Goal: Ask a question

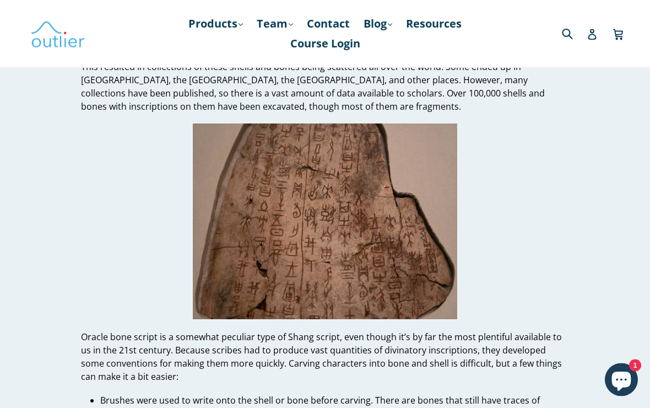
click at [616, 388] on icon "Chat window" at bounding box center [621, 379] width 32 height 32
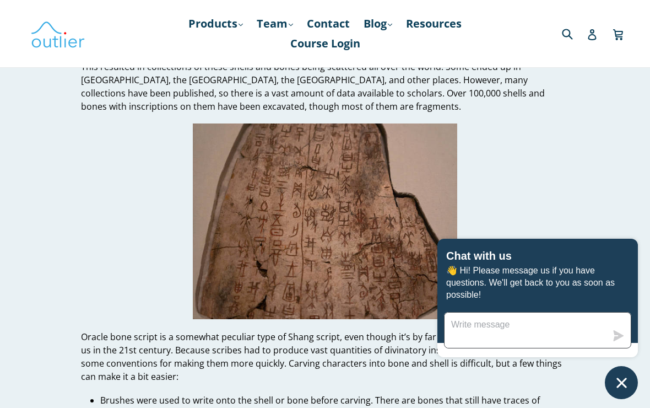
click at [537, 321] on textarea "Message us" at bounding box center [525, 329] width 162 height 35
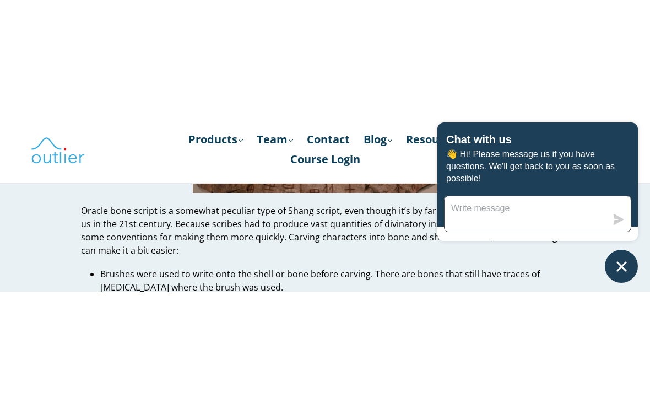
scroll to position [1800, 0]
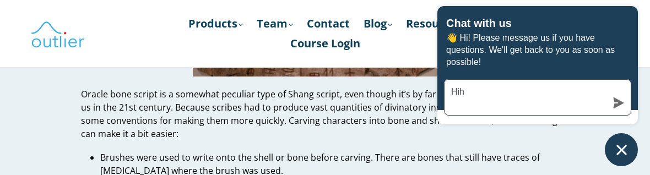
type textarea "Hihi"
click at [616, 103] on icon "submit" at bounding box center [618, 102] width 11 height 11
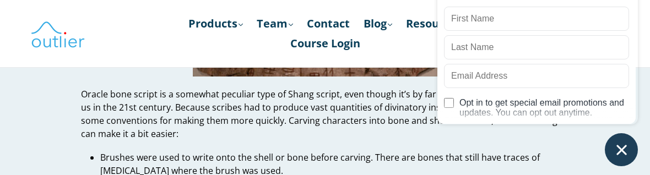
click at [626, 132] on div "Outlier Linguistics Before we get started Please provide your information so we…" at bounding box center [537, 41] width 200 height 252
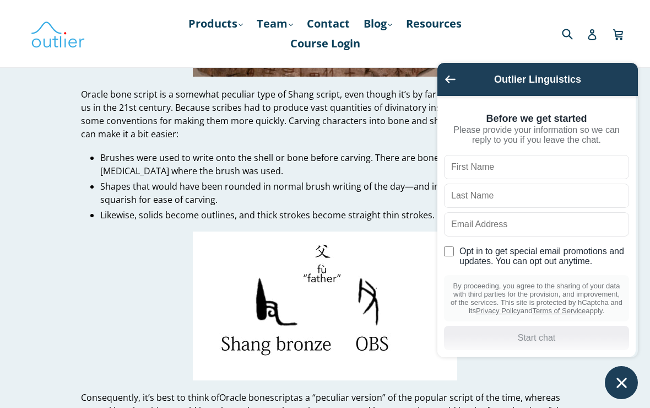
click at [444, 91] on div "Outlier Linguistics" at bounding box center [537, 79] width 200 height 33
click at [449, 79] on icon "Go back to the main screen" at bounding box center [450, 79] width 10 height 8
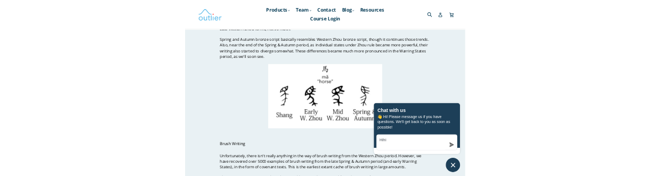
scroll to position [5219, 0]
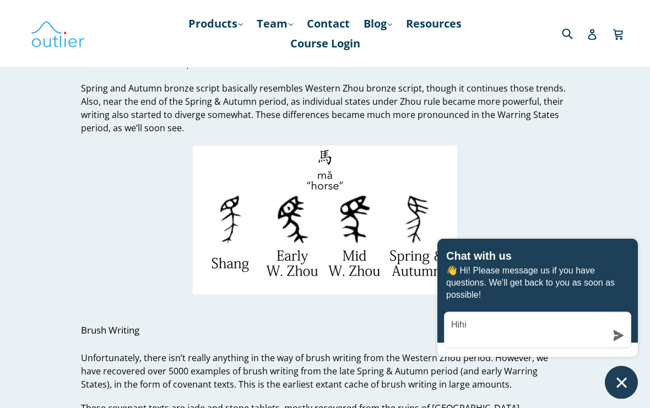
click at [617, 335] on icon "submit" at bounding box center [618, 335] width 11 height 11
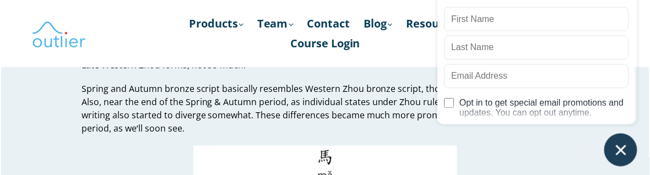
scroll to position [5219, 0]
type input "Hihi"
click at [591, 53] on input "text" at bounding box center [536, 47] width 185 height 24
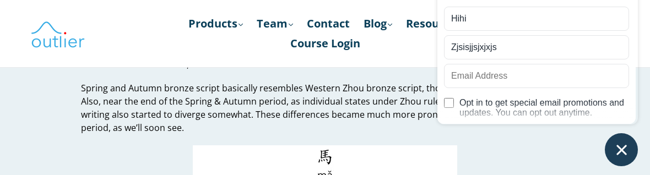
type input "Zjsisjjsjxjxjs"
click at [590, 79] on input "text" at bounding box center [536, 76] width 185 height 24
type input "jsksiks"
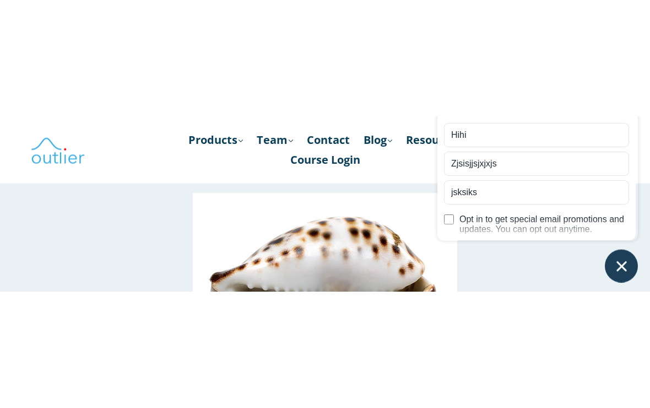
scroll to position [4977, 0]
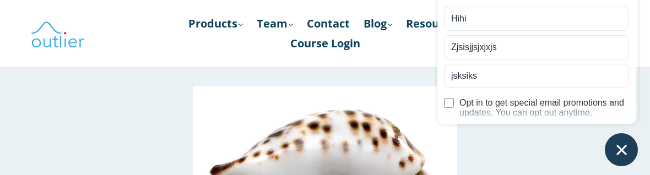
click at [627, 143] on icon "Chat window" at bounding box center [621, 150] width 17 height 17
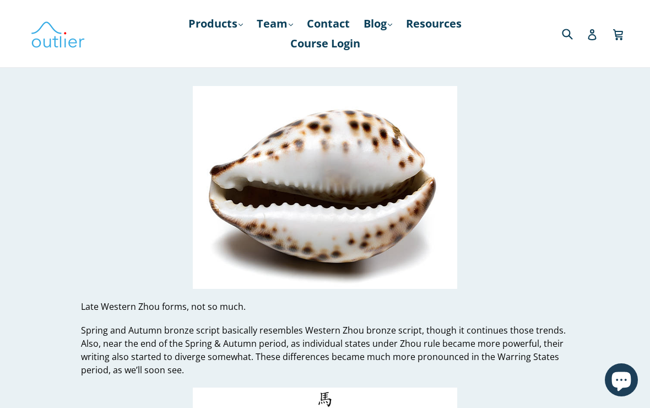
click at [629, 368] on icon "Chat window" at bounding box center [621, 379] width 32 height 32
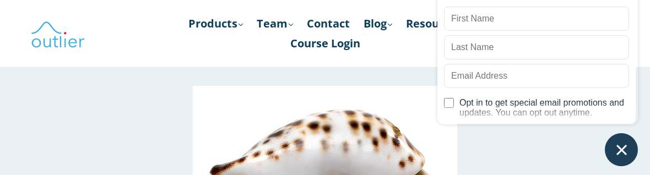
click at [626, 138] on button "Chat window" at bounding box center [621, 149] width 33 height 33
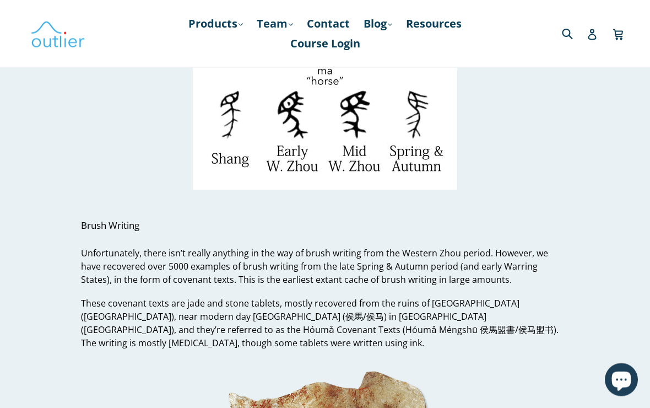
scroll to position [4997, 0]
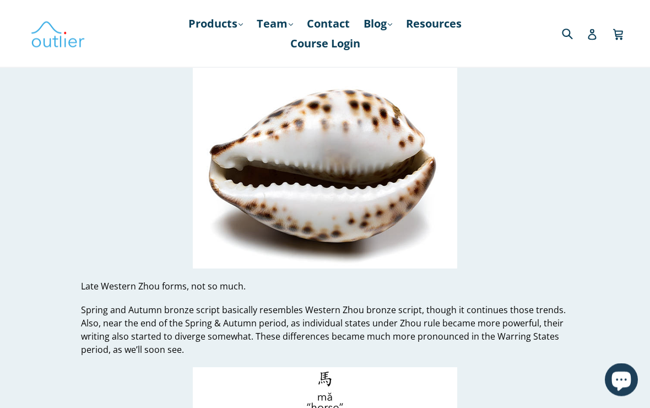
click at [187, 280] on p "Late Western Zhou forms, not so much." at bounding box center [325, 286] width 488 height 13
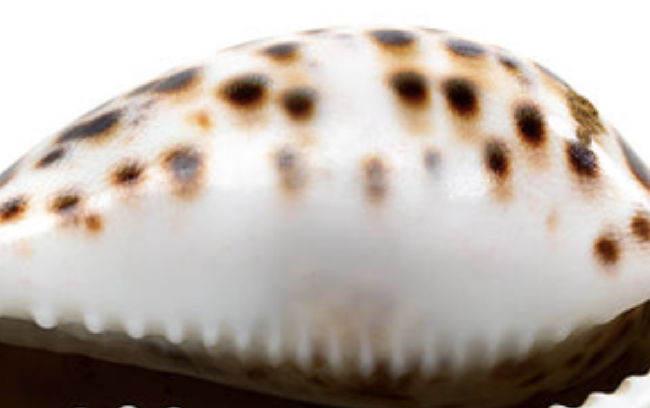
scroll to position [4860, 0]
